Goal: Task Accomplishment & Management: Complete application form

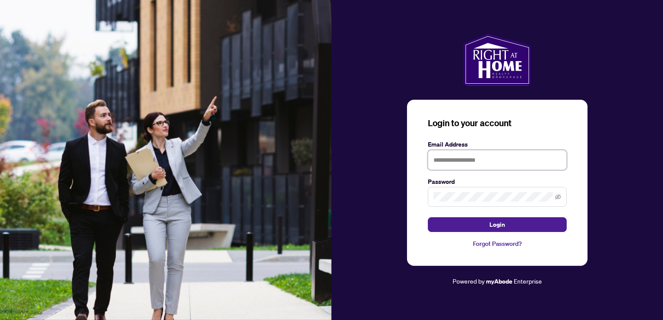
click at [443, 156] on input "text" at bounding box center [497, 160] width 139 height 20
type input "**********"
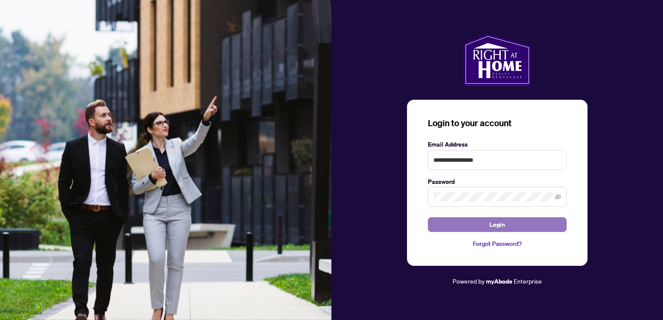
click at [497, 227] on span "Login" at bounding box center [498, 225] width 16 height 14
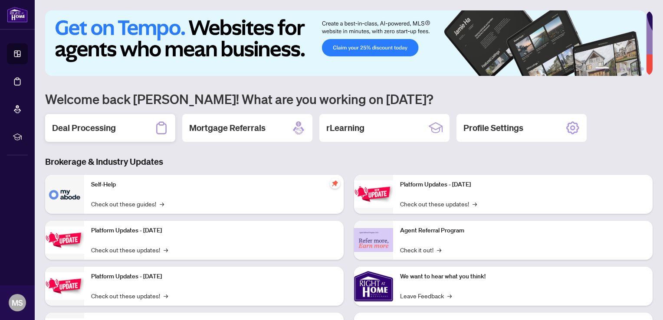
click at [88, 127] on h2 "Deal Processing" at bounding box center [84, 128] width 64 height 12
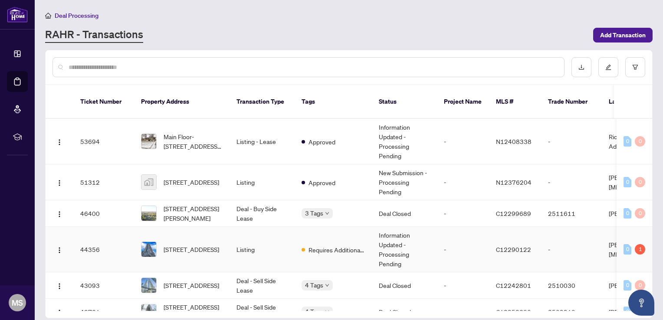
click at [194, 245] on span "[STREET_ADDRESS]" at bounding box center [192, 250] width 56 height 10
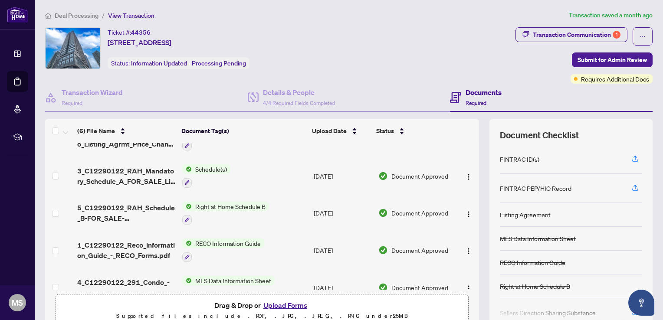
scroll to position [43, 0]
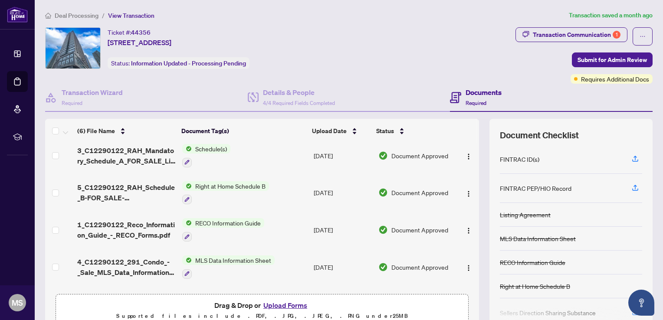
click at [281, 303] on button "Upload Forms" at bounding box center [285, 305] width 49 height 11
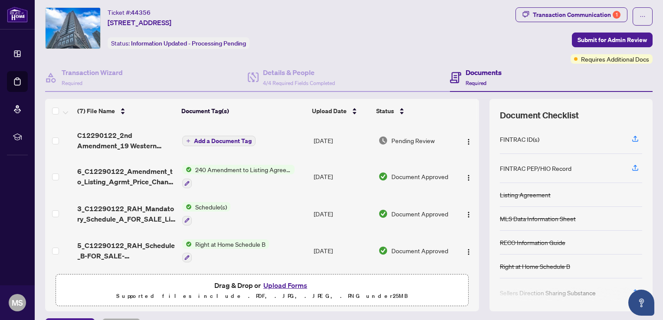
scroll to position [0, 0]
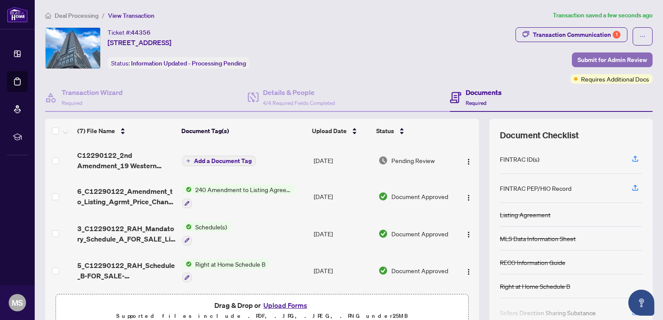
click at [604, 60] on span "Submit for Admin Review" at bounding box center [612, 60] width 69 height 14
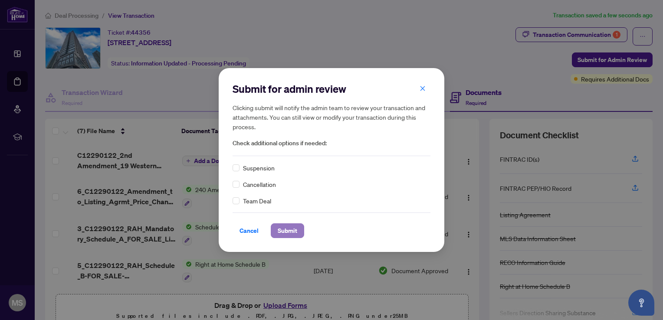
click at [285, 229] on span "Submit" at bounding box center [288, 231] width 20 height 14
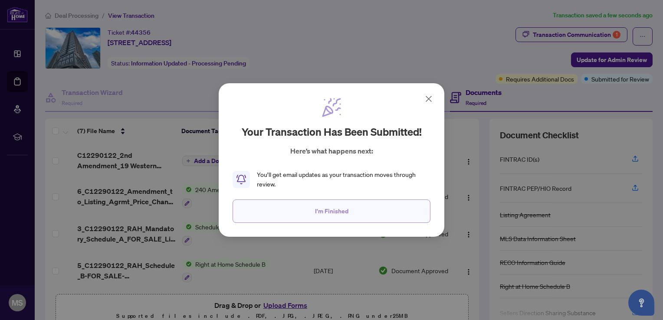
click at [363, 215] on button "I'm Finished" at bounding box center [332, 211] width 198 height 23
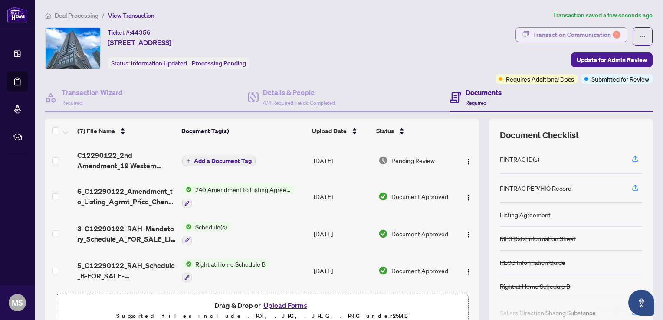
click at [582, 35] on div "Transaction Communication 1" at bounding box center [577, 35] width 88 height 14
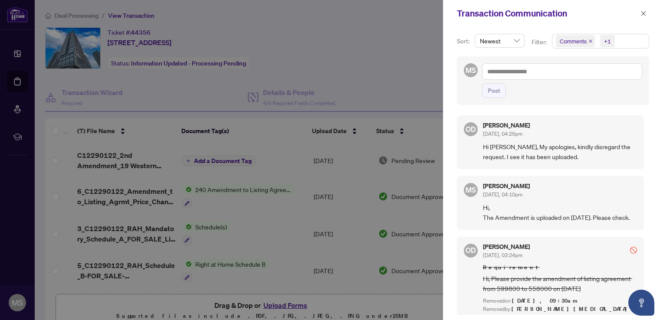
click at [395, 65] on div at bounding box center [331, 160] width 663 height 320
click at [644, 14] on icon "close" at bounding box center [644, 13] width 5 height 5
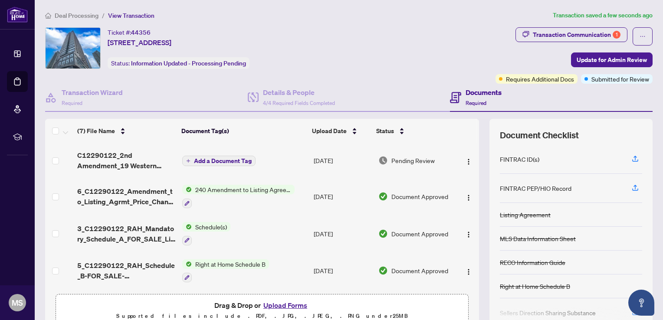
click at [381, 55] on div "Ticket #: 44356 [STREET_ADDRESS] Status: Information Updated - Processing Pendi…" at bounding box center [268, 48] width 447 height 42
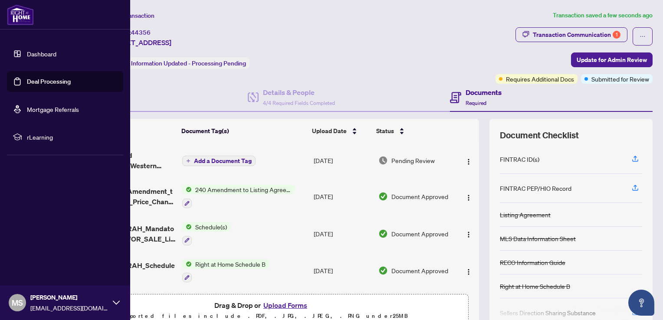
click at [112, 301] on div "MS [PERSON_NAME] [EMAIL_ADDRESS][DOMAIN_NAME]" at bounding box center [65, 303] width 130 height 35
click at [35, 253] on span "Logout" at bounding box center [35, 251] width 20 height 14
